Goal: Task Accomplishment & Management: Use online tool/utility

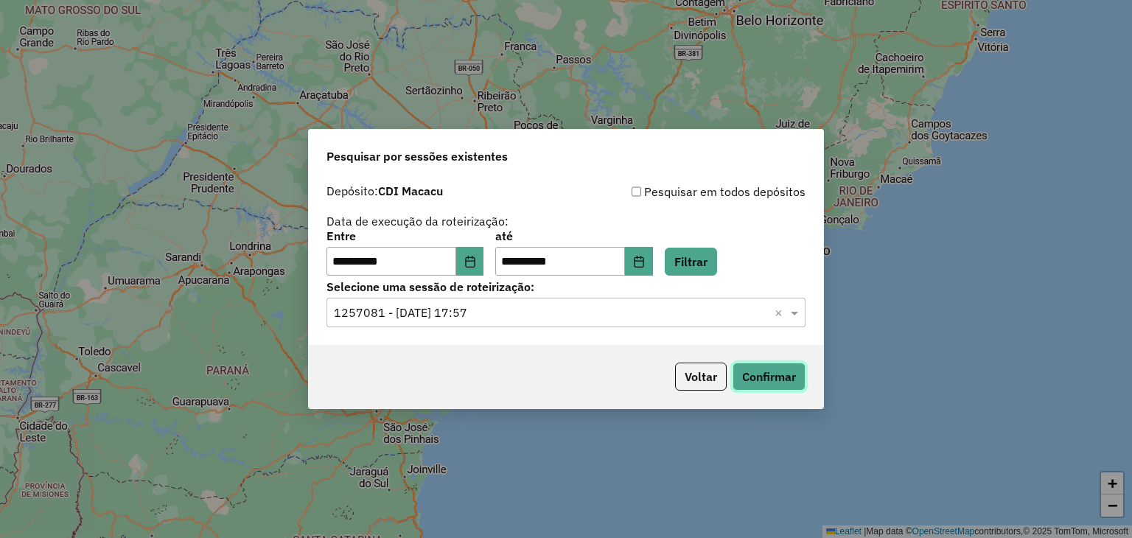
click at [797, 368] on button "Confirmar" at bounding box center [768, 377] width 73 height 28
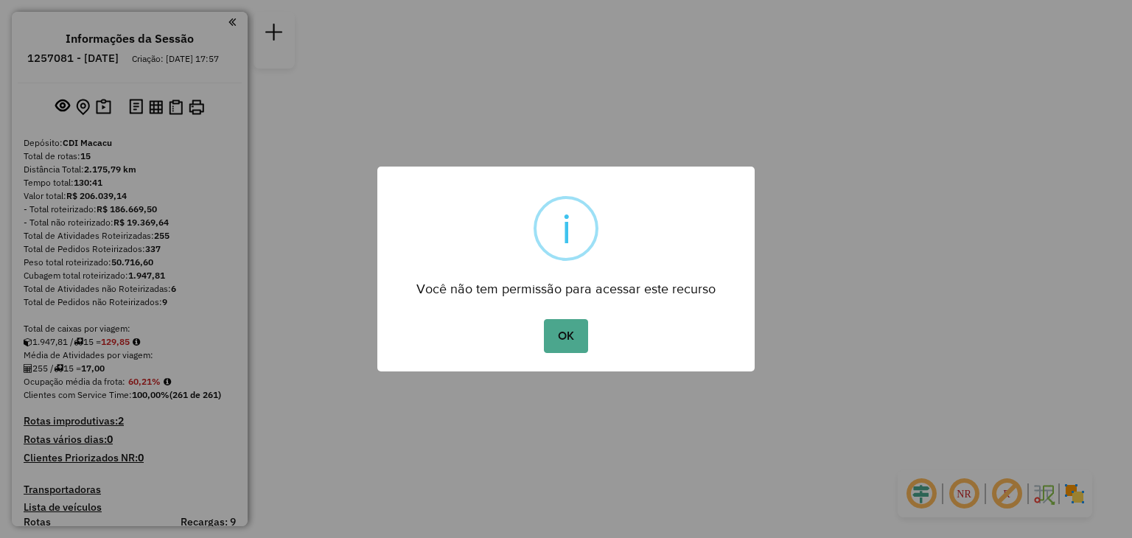
click at [601, 334] on div "OK No Cancel" at bounding box center [565, 335] width 377 height 41
click at [590, 334] on div "OK No Cancel" at bounding box center [565, 335] width 377 height 41
click at [567, 340] on button "OK" at bounding box center [565, 336] width 43 height 34
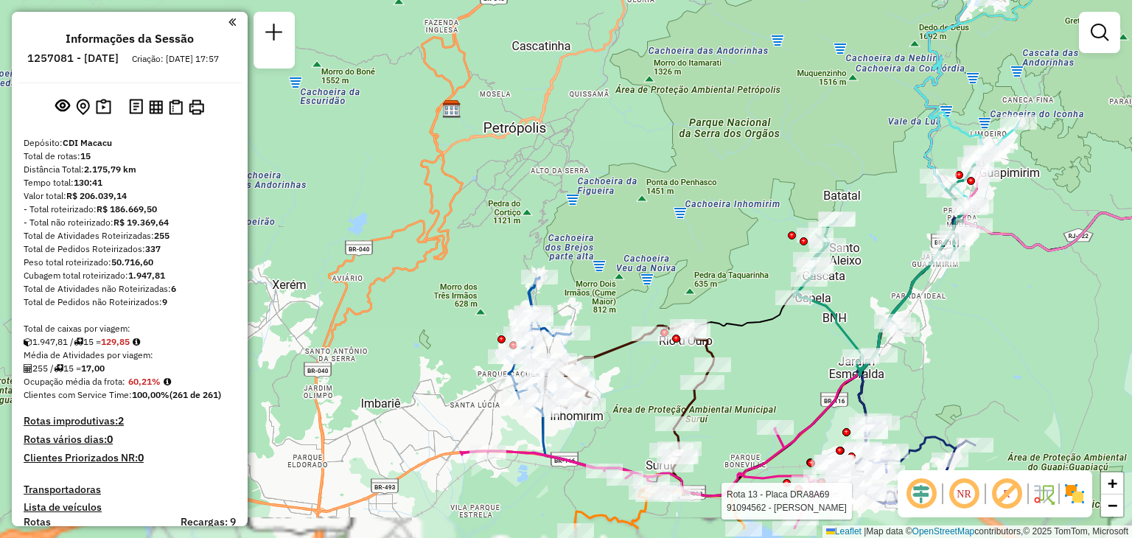
drag, startPoint x: 613, startPoint y: 436, endPoint x: 625, endPoint y: 290, distance: 146.4
click at [625, 301] on div "Rota 13 - Placa DRA8A69 91094562 - EDIMA SILVA GUIMARAE Janela de atendimento G…" at bounding box center [566, 269] width 1132 height 538
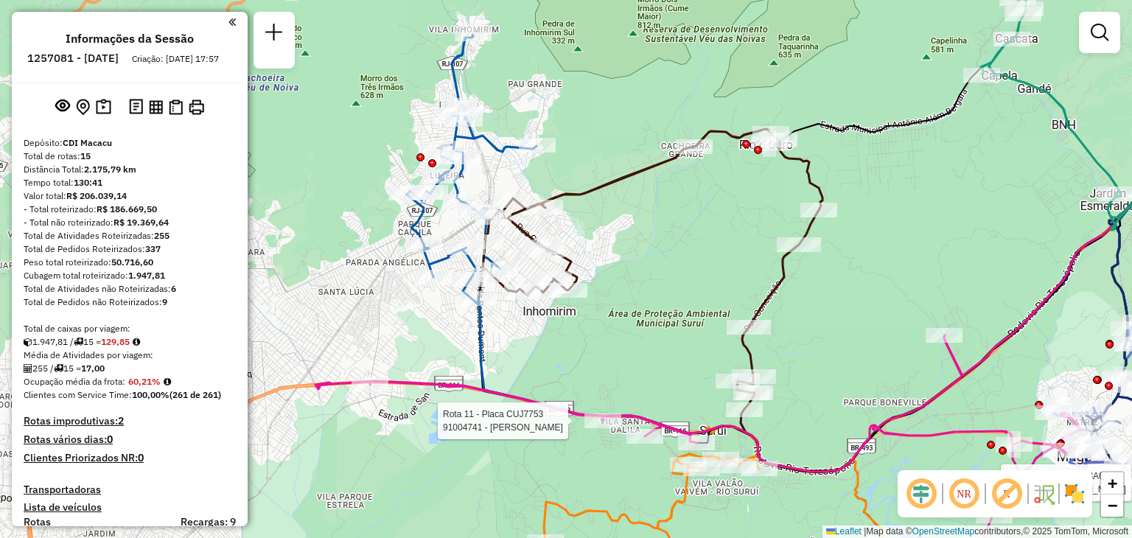
select select "**********"
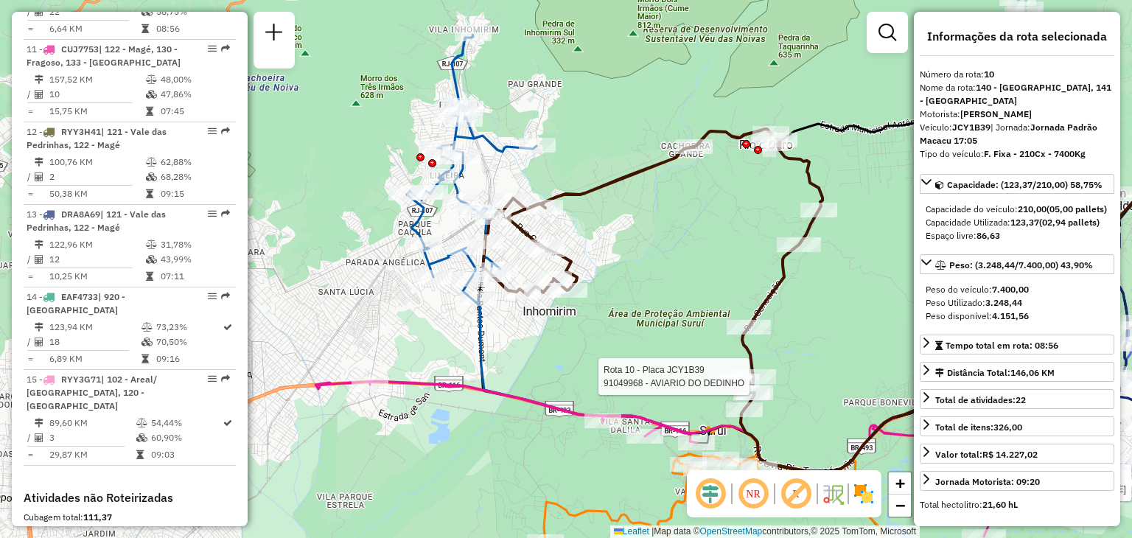
scroll to position [1292, 0]
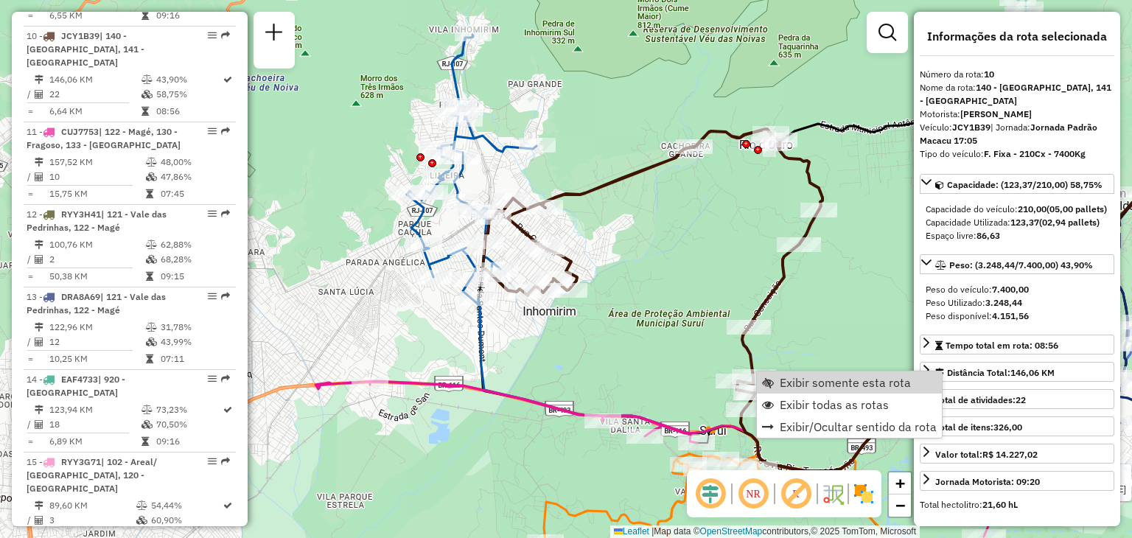
click at [772, 387] on span "Exibir somente esta rota" at bounding box center [768, 383] width 12 height 12
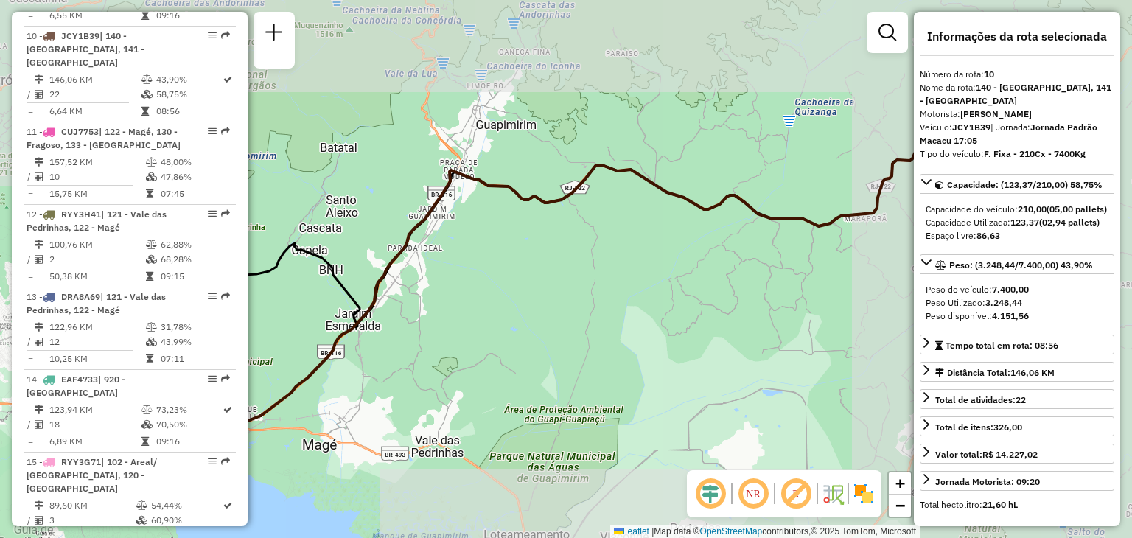
drag, startPoint x: 603, startPoint y: 382, endPoint x: 813, endPoint y: 366, distance: 210.6
click at [802, 366] on div "Janela de atendimento Grade de atendimento Capacidade Transportadoras Veículos …" at bounding box center [566, 269] width 1132 height 538
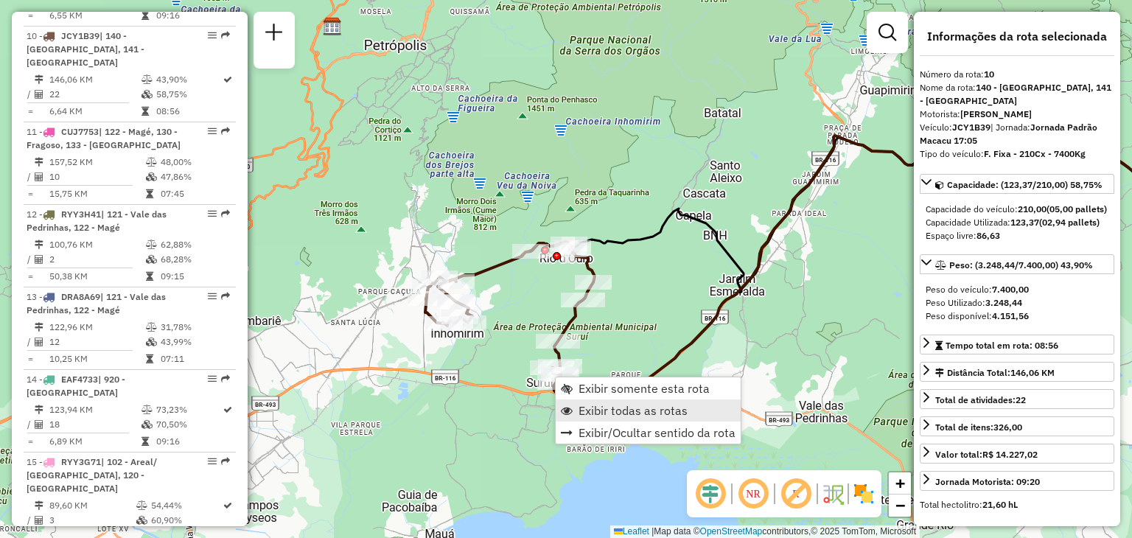
click at [628, 413] on span "Exibir todas as rotas" at bounding box center [632, 411] width 109 height 12
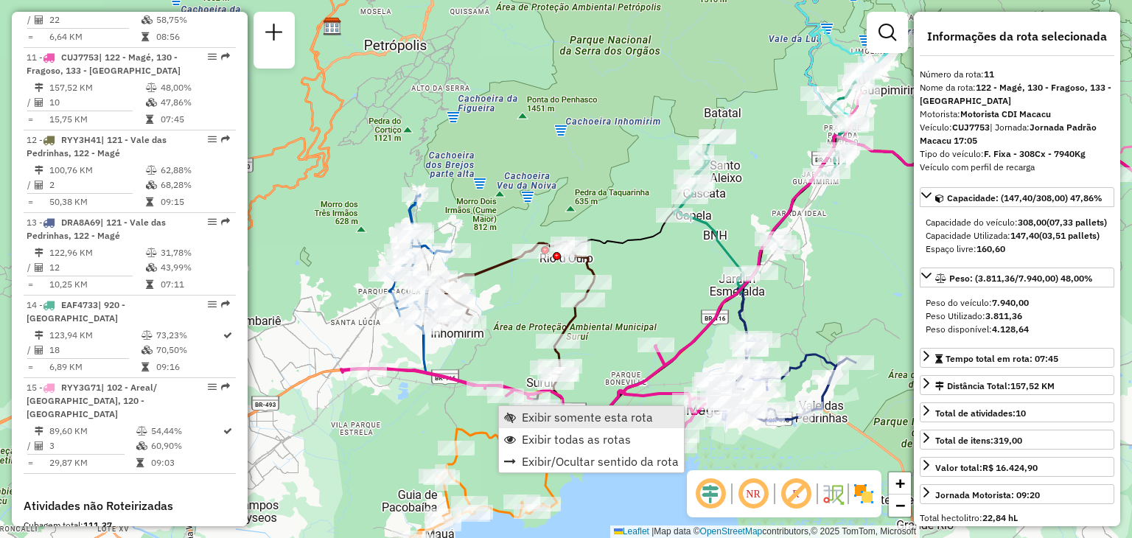
scroll to position [1375, 0]
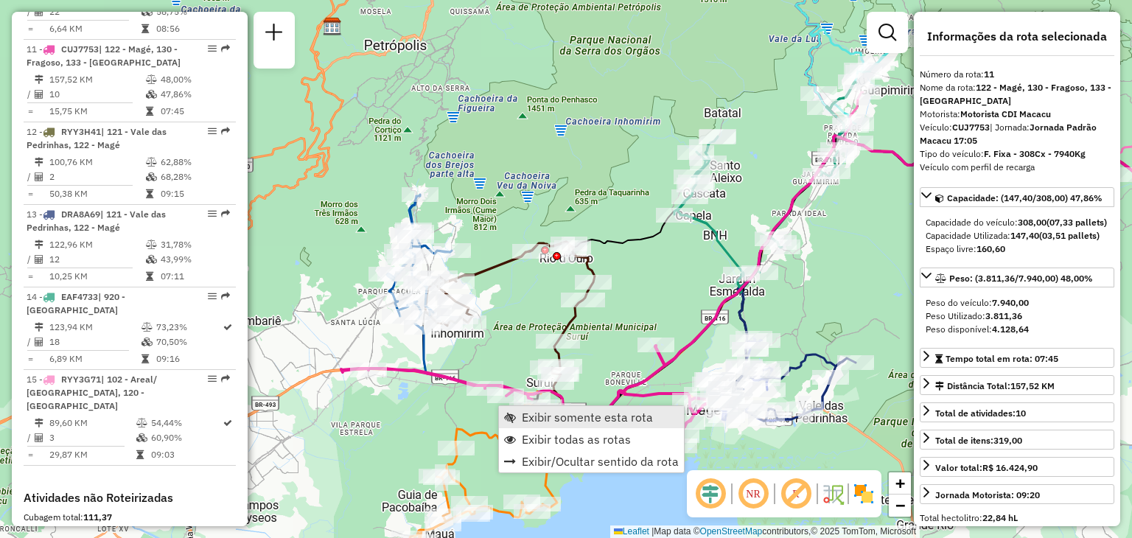
click at [539, 419] on span "Exibir somente esta rota" at bounding box center [587, 417] width 131 height 12
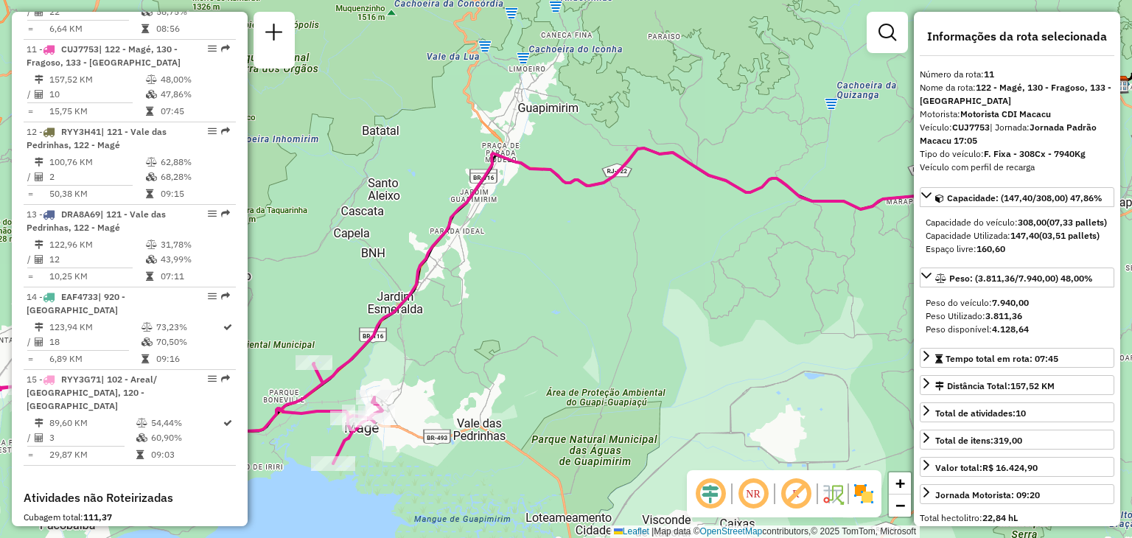
drag, startPoint x: 566, startPoint y: 473, endPoint x: 830, endPoint y: 412, distance: 271.5
click at [825, 412] on div "Janela de atendimento Grade de atendimento Capacidade Transportadoras Veículos …" at bounding box center [566, 269] width 1132 height 538
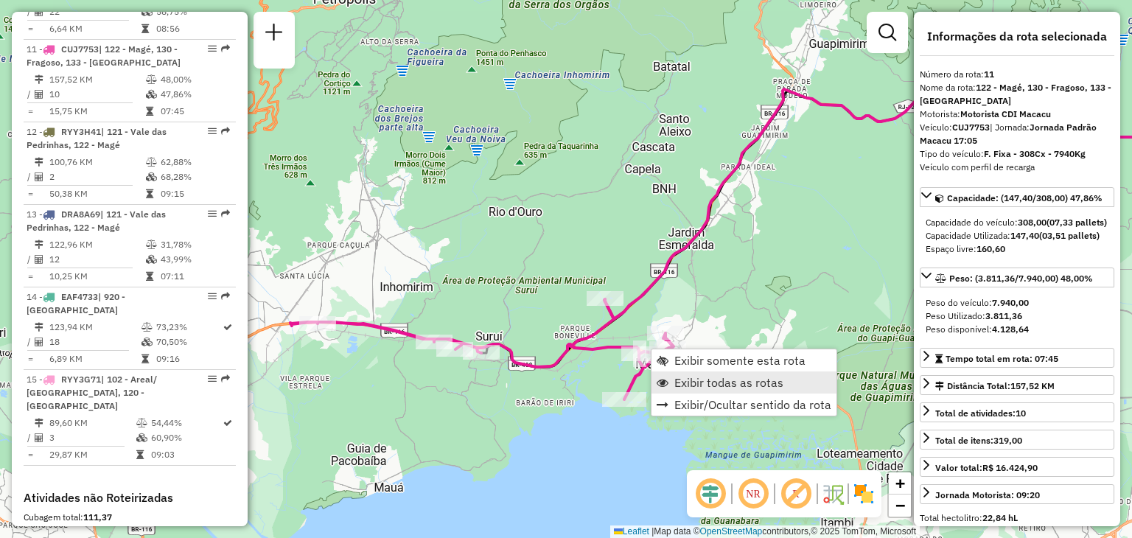
click at [699, 384] on span "Exibir todas as rotas" at bounding box center [728, 383] width 109 height 12
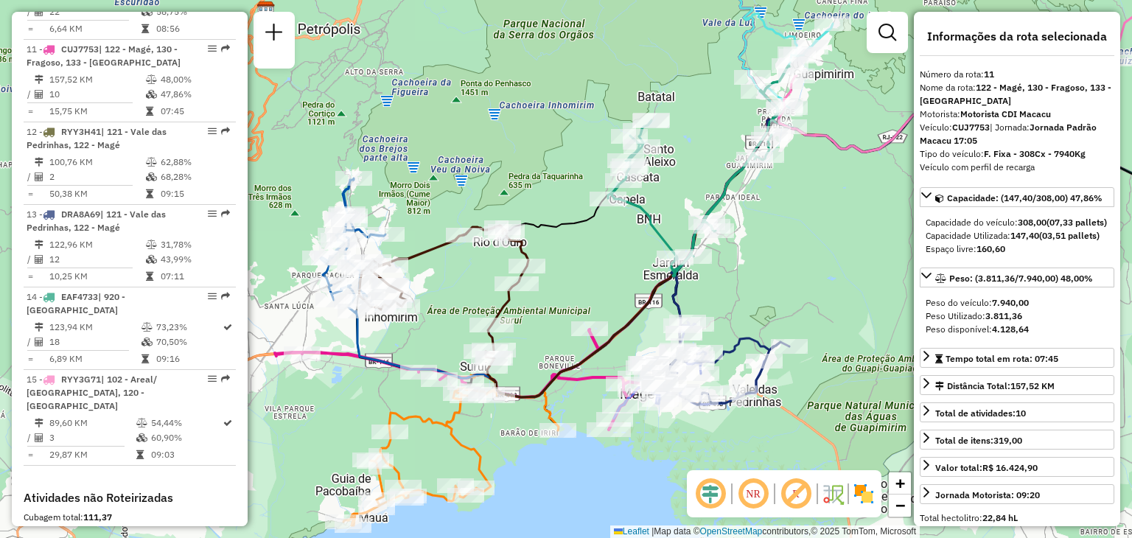
drag, startPoint x: 784, startPoint y: 214, endPoint x: 633, endPoint y: 388, distance: 229.8
click at [633, 388] on div "Janela de atendimento Grade de atendimento Capacidade Transportadoras Veículos …" at bounding box center [566, 269] width 1132 height 538
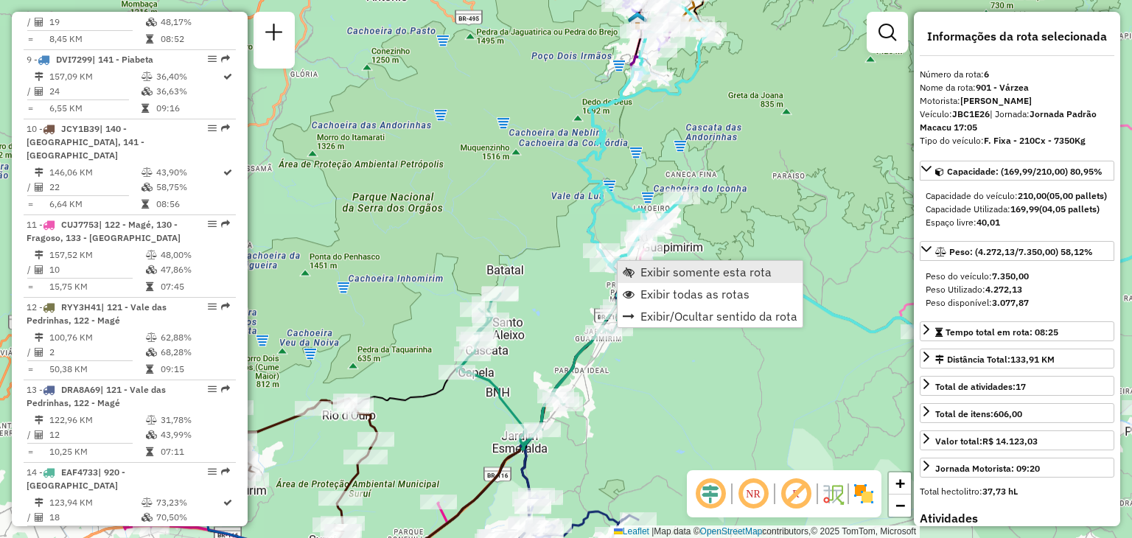
scroll to position [990, 0]
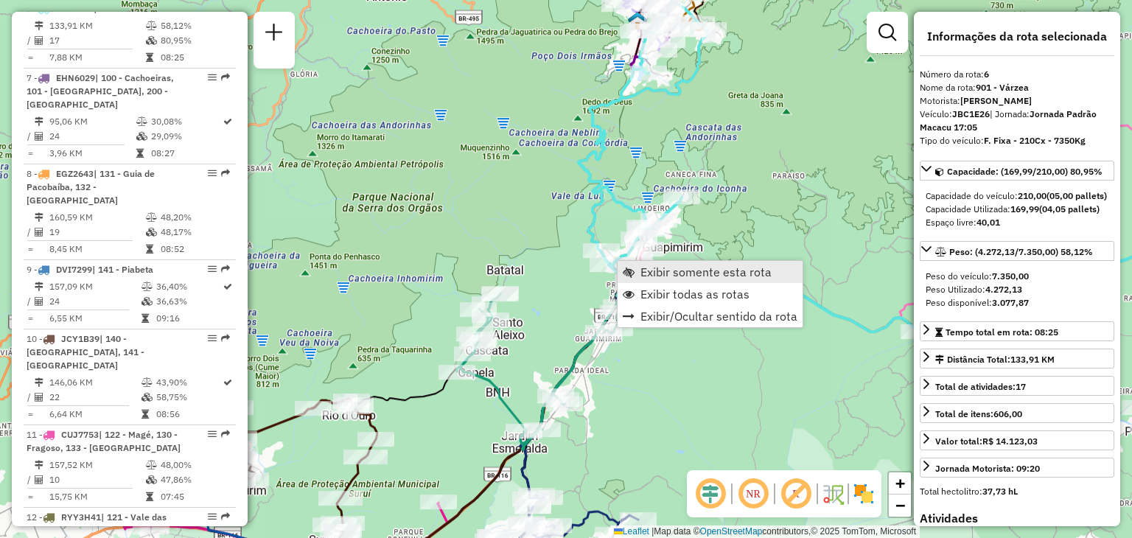
click at [674, 261] on link "Exibir somente esta rota" at bounding box center [709, 272] width 185 height 22
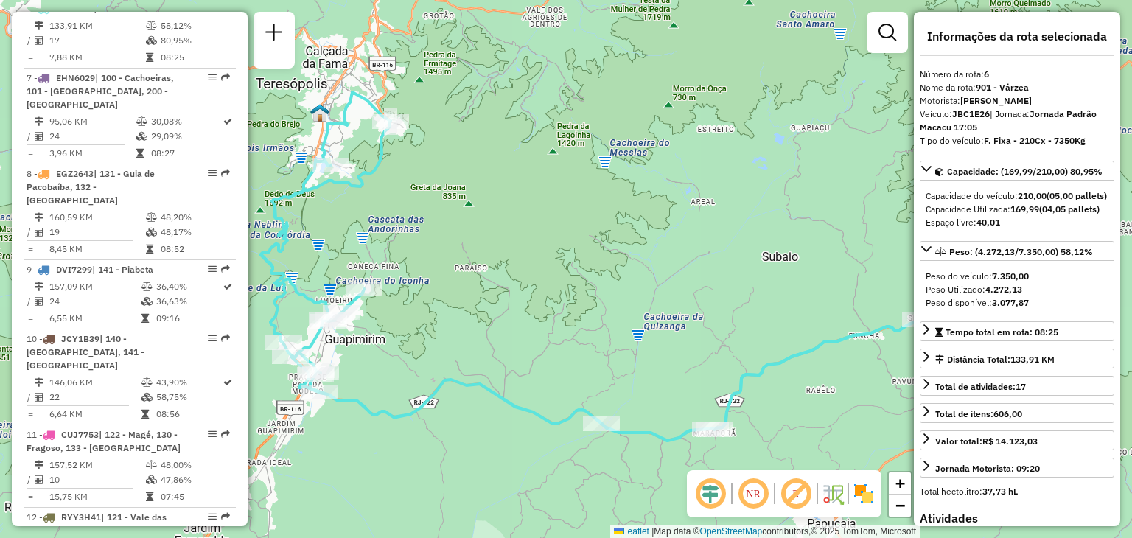
drag, startPoint x: 452, startPoint y: 234, endPoint x: 506, endPoint y: 230, distance: 53.9
click at [507, 230] on div "Janela de atendimento Grade de atendimento Capacidade Transportadoras Veículos …" at bounding box center [566, 269] width 1132 height 538
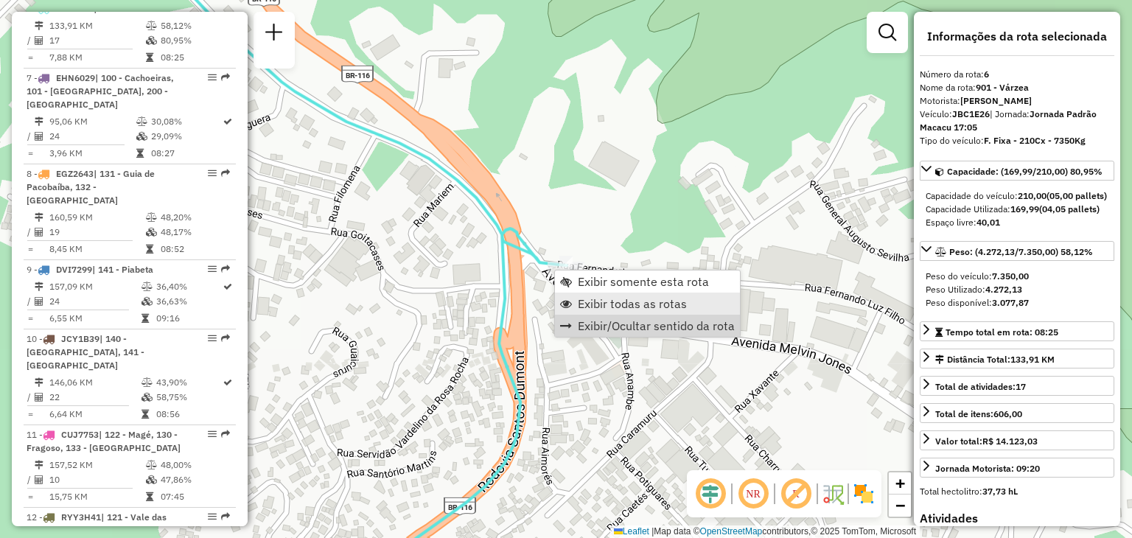
click at [603, 309] on span "Exibir todas as rotas" at bounding box center [632, 304] width 109 height 12
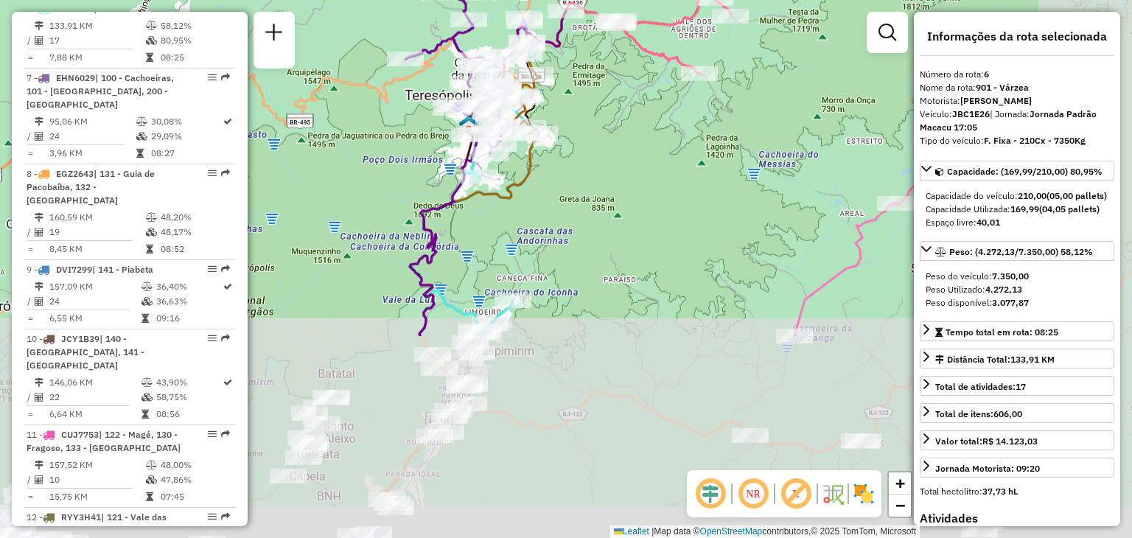
drag, startPoint x: 722, startPoint y: 414, endPoint x: 575, endPoint y: 139, distance: 311.5
click at [577, 140] on div "Janela de atendimento Grade de atendimento Capacidade Transportadoras Veículos …" at bounding box center [566, 269] width 1132 height 538
